Goal: Information Seeking & Learning: Learn about a topic

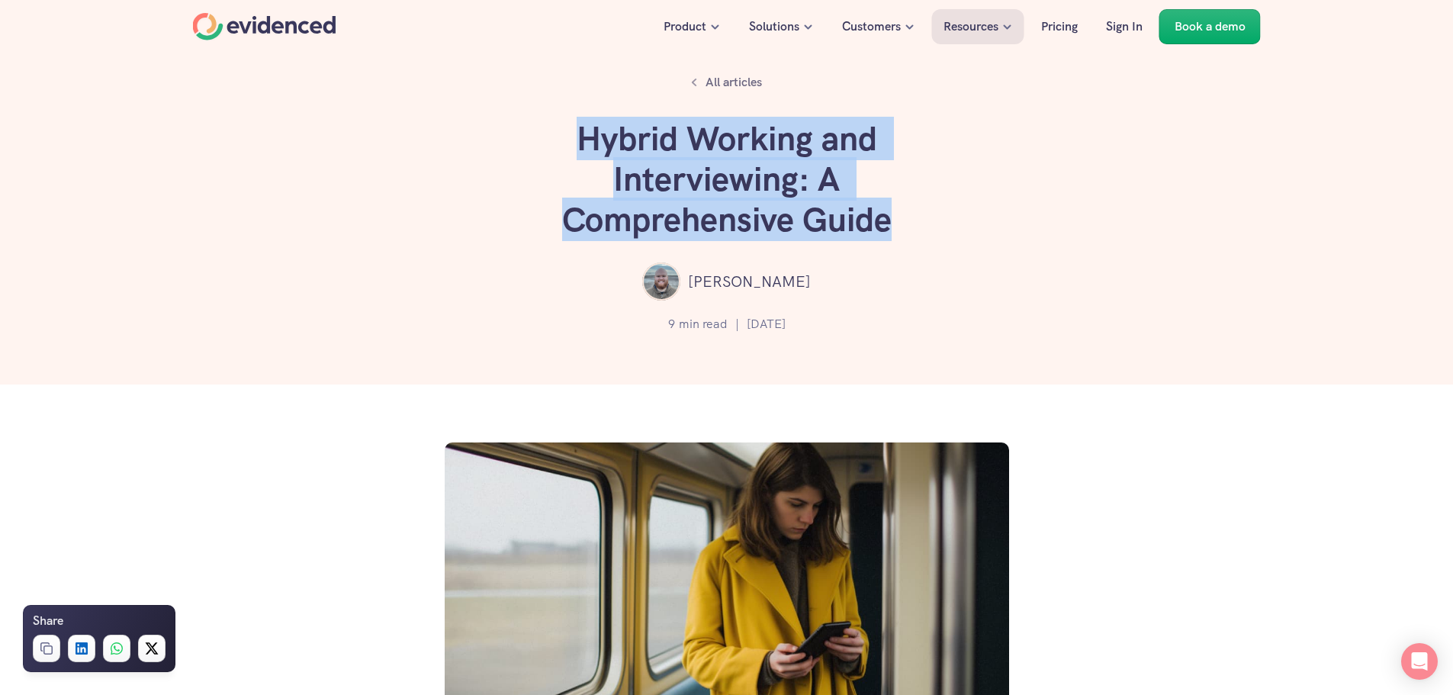
drag, startPoint x: 896, startPoint y: 217, endPoint x: 586, endPoint y: 146, distance: 317.8
click at [586, 146] on h1 "Hybrid Working and Interviewing: A Comprehensive Guide" at bounding box center [727, 179] width 458 height 121
copy h1 "Hybrid Working and Interviewing: A Comprehensive Guide"
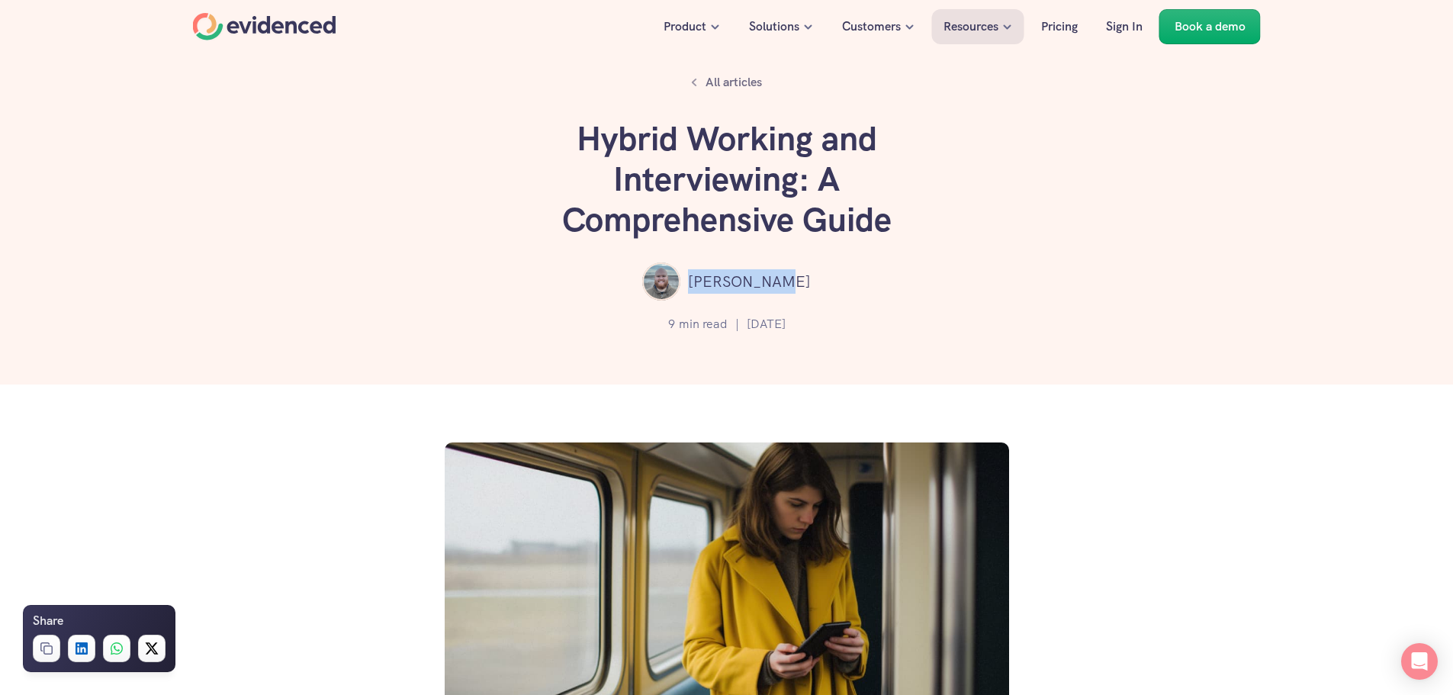
drag, startPoint x: 809, startPoint y: 288, endPoint x: 710, endPoint y: 278, distance: 100.4
click at [710, 278] on div "[PERSON_NAME]" at bounding box center [727, 281] width 1362 height 38
copy p "[PERSON_NAME]"
drag, startPoint x: 829, startPoint y: 332, endPoint x: 735, endPoint y: 330, distance: 93.9
click at [735, 330] on div "9 min read | [DATE]" at bounding box center [727, 323] width 1362 height 31
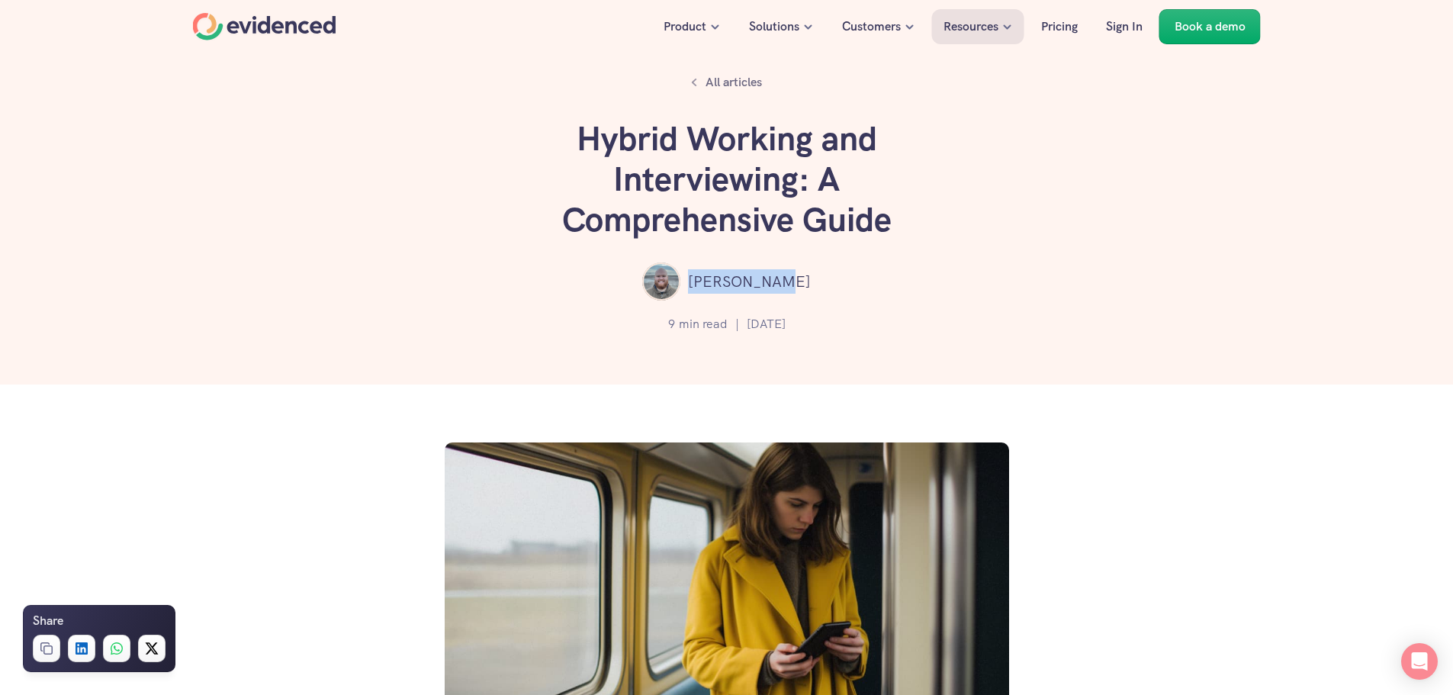
copy p "[DATE]"
